Goal: Information Seeking & Learning: Learn about a topic

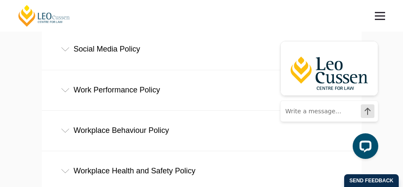
scroll to position [469, 0]
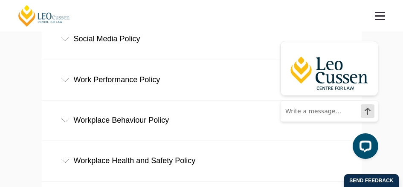
click at [112, 125] on div "Workplace Behaviour Policy" at bounding box center [202, 121] width 320 height 40
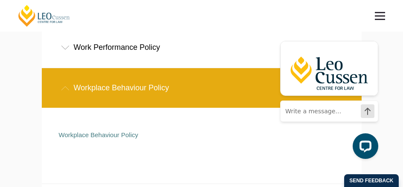
scroll to position [511, 0]
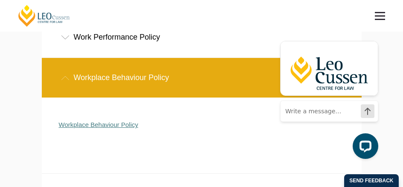
click at [105, 125] on link "Workplace Behaviour Policy" at bounding box center [98, 124] width 79 height 7
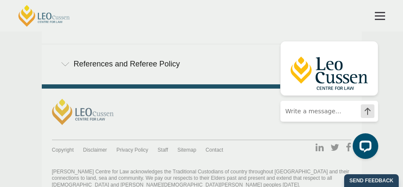
scroll to position [724, 0]
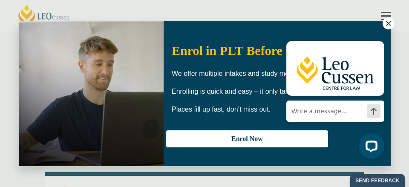
click at [387, 21] on icon at bounding box center [389, 24] width 8 height 8
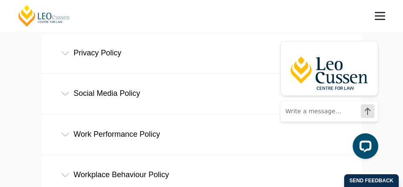
scroll to position [426, 0]
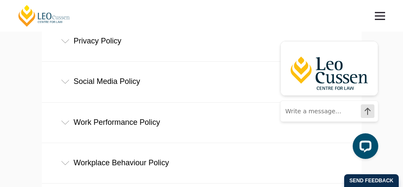
click at [70, 86] on div "Social Media Policy" at bounding box center [202, 82] width 320 height 40
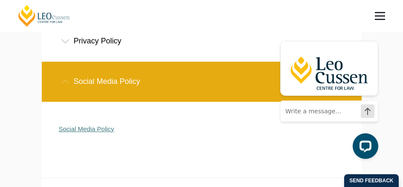
click at [85, 131] on link "Social Media Policy" at bounding box center [86, 128] width 55 height 7
